Goal: Book appointment/travel/reservation

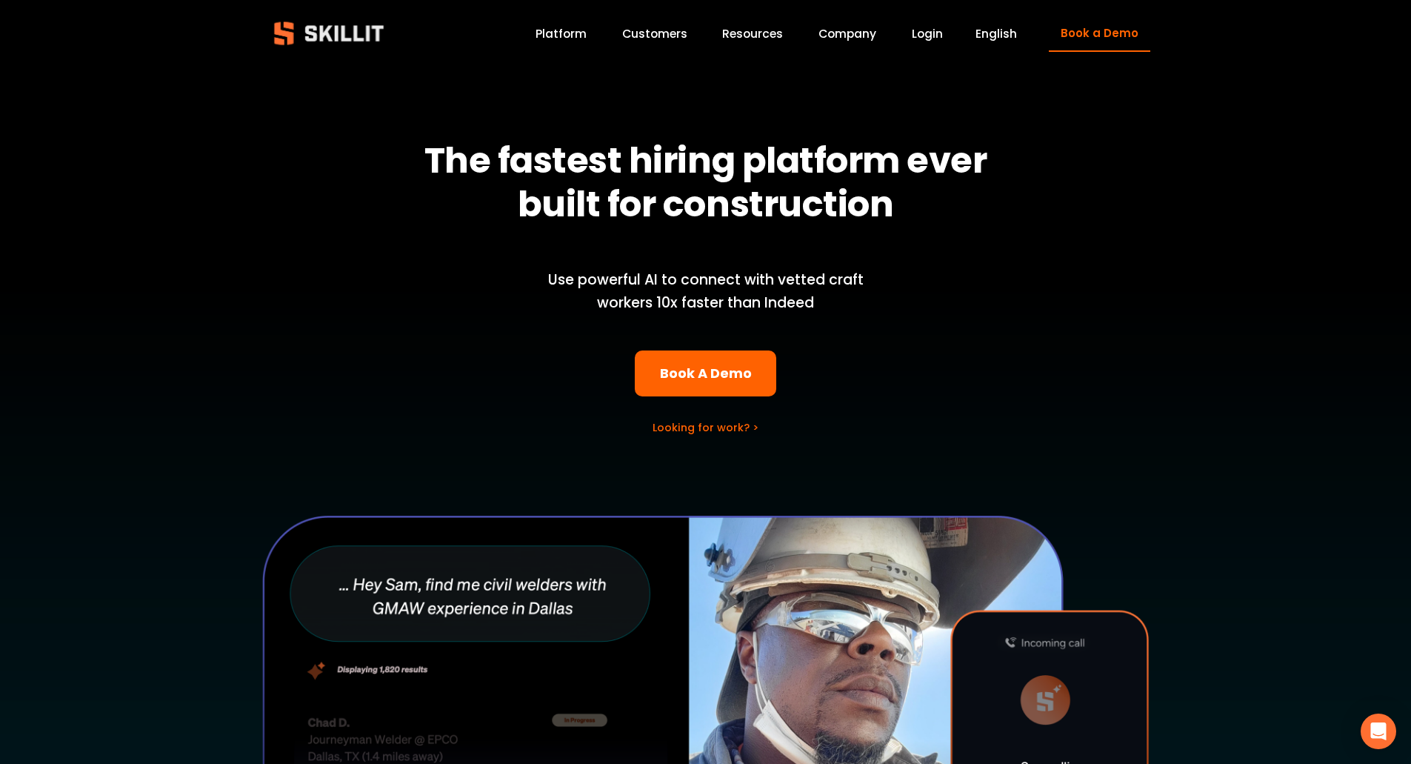
click at [704, 381] on link "Book A Demo" at bounding box center [705, 373] width 141 height 47
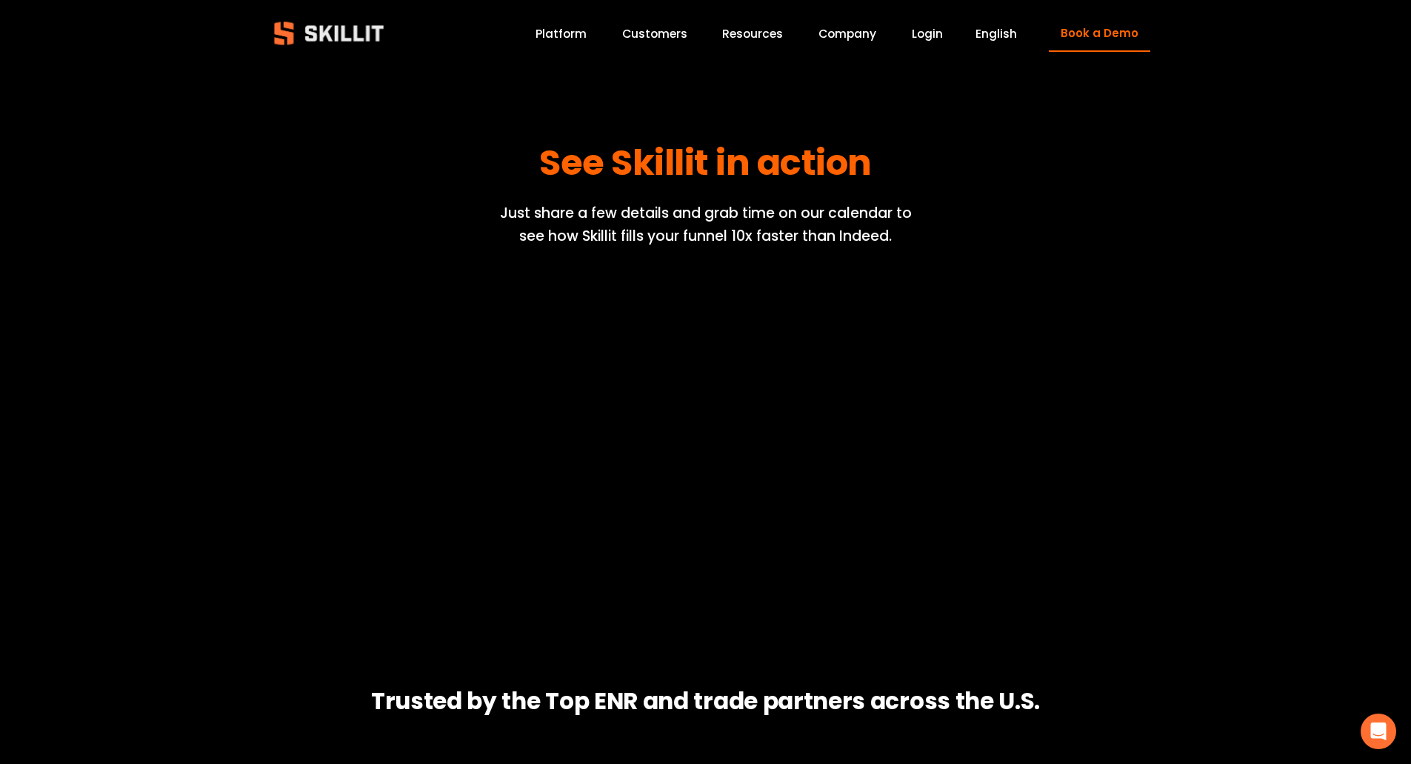
click at [1114, 377] on div "See Skillit in action Just share a few details and grab time on our calendar to…" at bounding box center [705, 464] width 1411 height 701
click at [843, 33] on link "Company" at bounding box center [847, 34] width 58 height 20
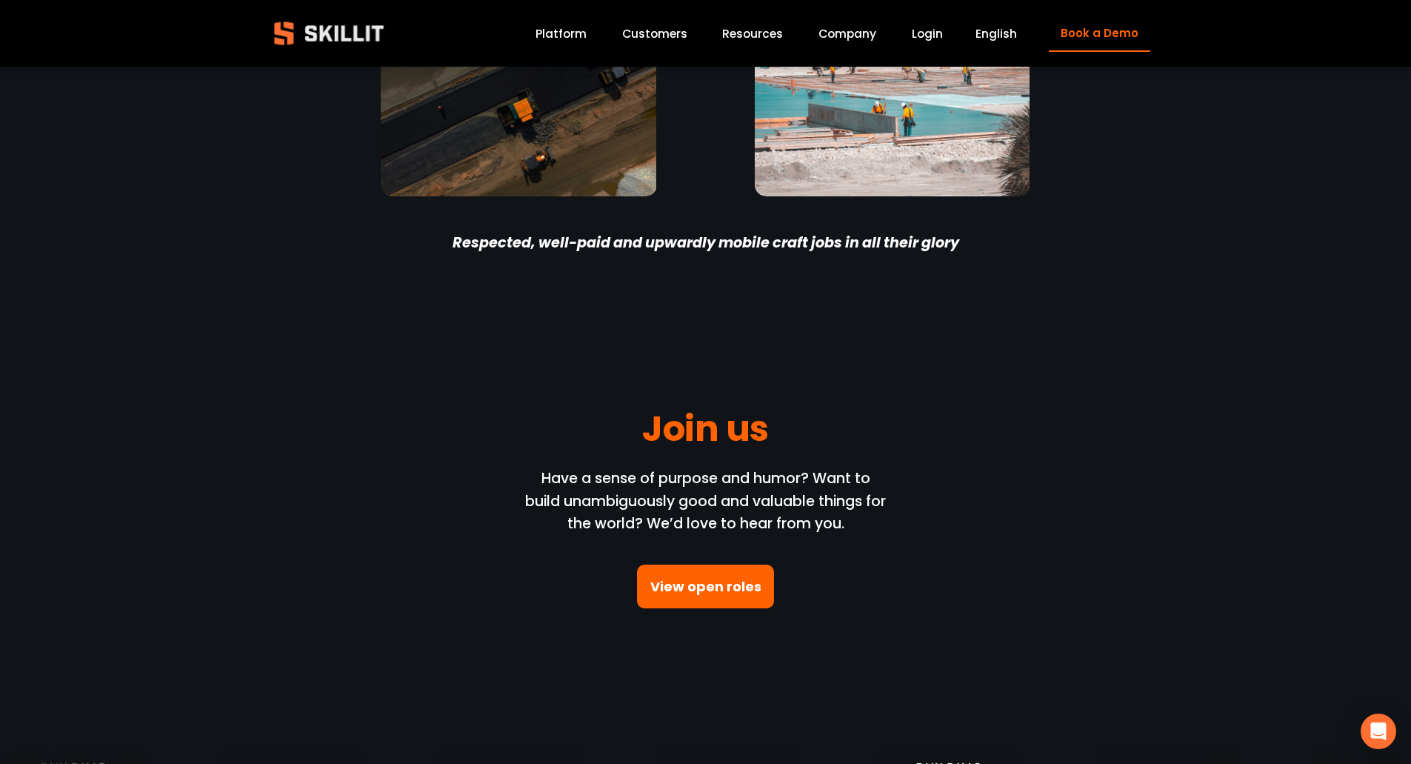
scroll to position [4121, 0]
